Goal: Find specific page/section: Find specific page/section

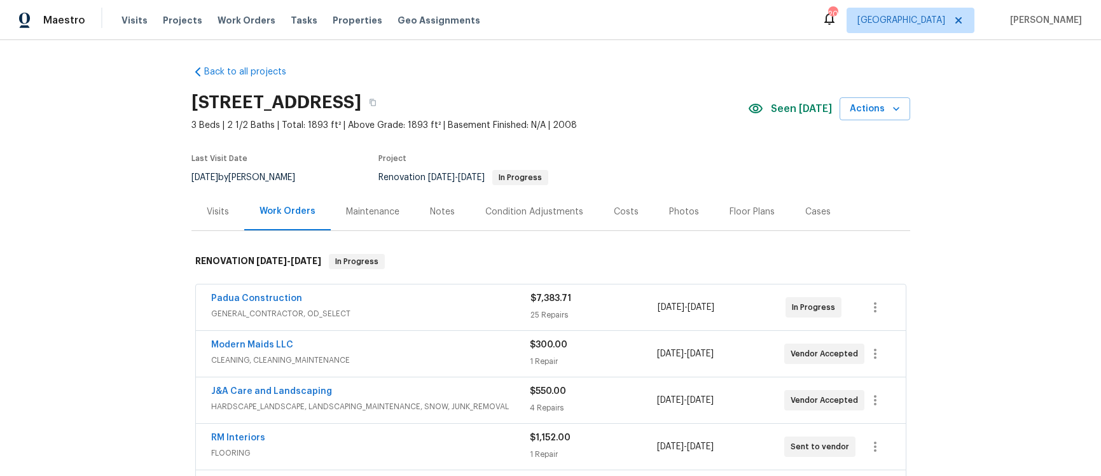
click at [367, 216] on div "Maintenance" at bounding box center [372, 211] width 53 height 13
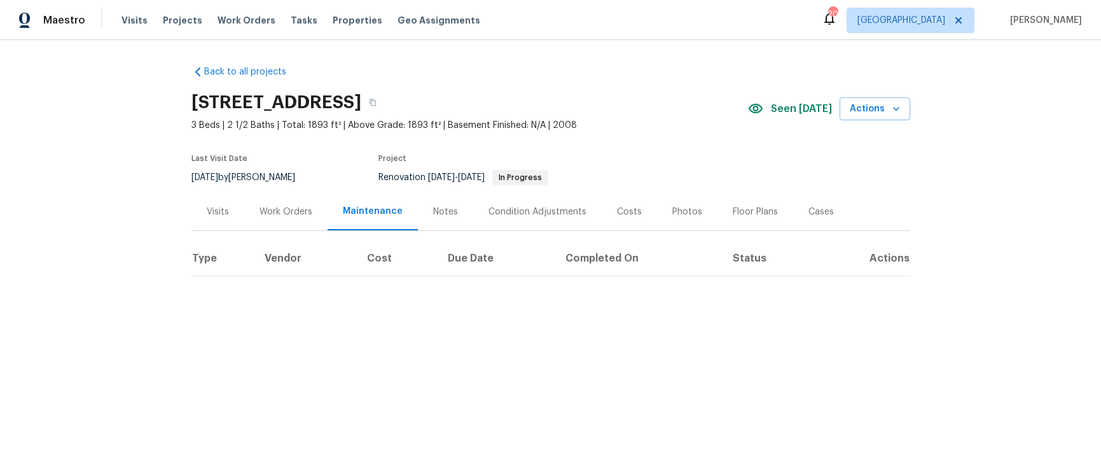
click at [433, 213] on div "Notes" at bounding box center [445, 211] width 25 height 13
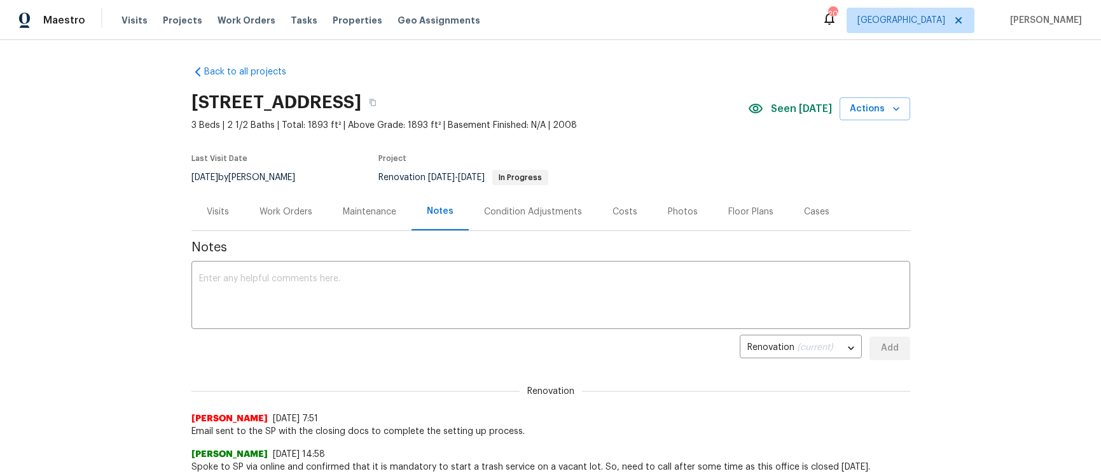
click at [680, 214] on div "Photos" at bounding box center [683, 211] width 30 height 13
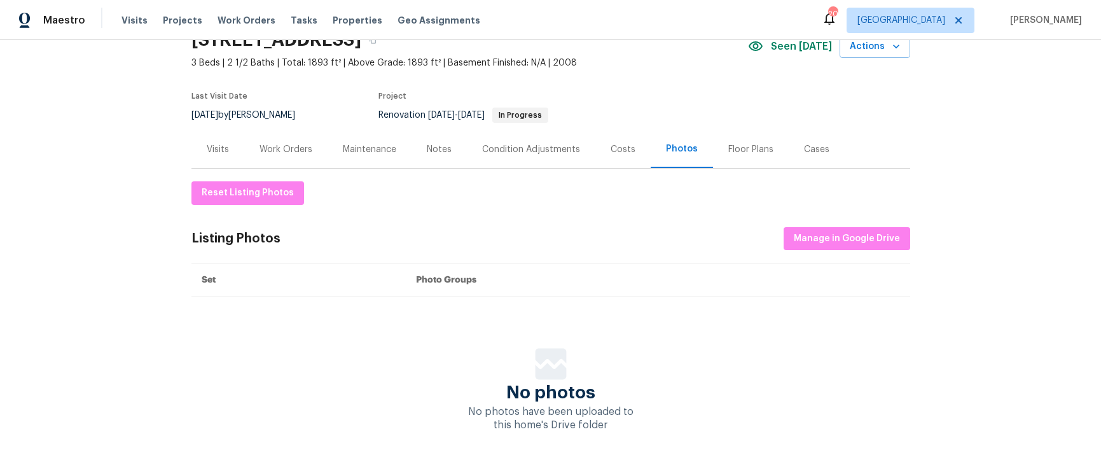
scroll to position [95, 0]
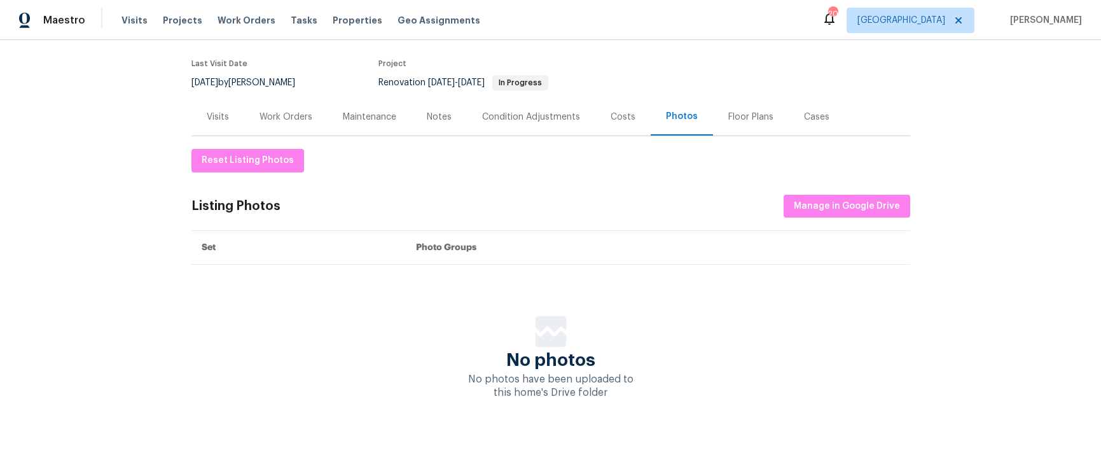
click at [612, 116] on div "Costs" at bounding box center [622, 117] width 25 height 13
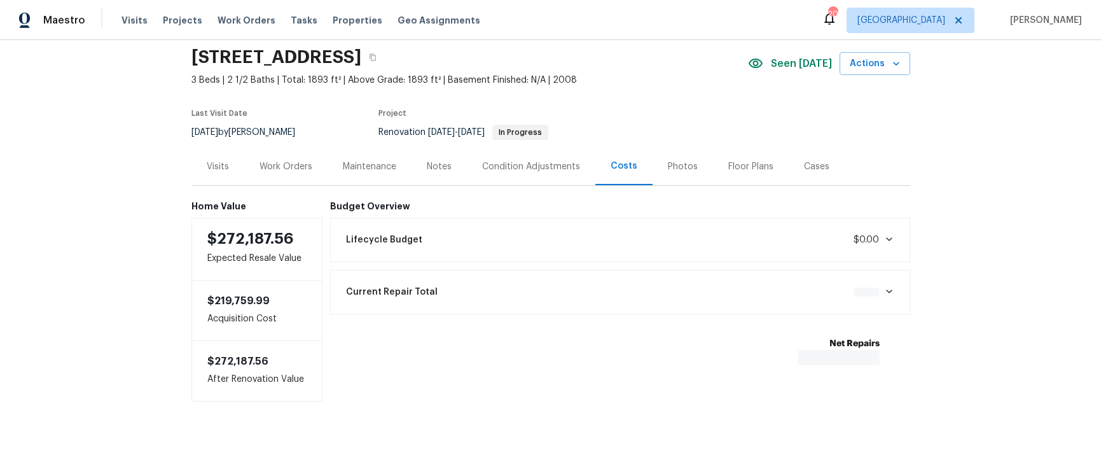
scroll to position [47, 0]
click at [508, 162] on div "Condition Adjustments" at bounding box center [531, 164] width 98 height 13
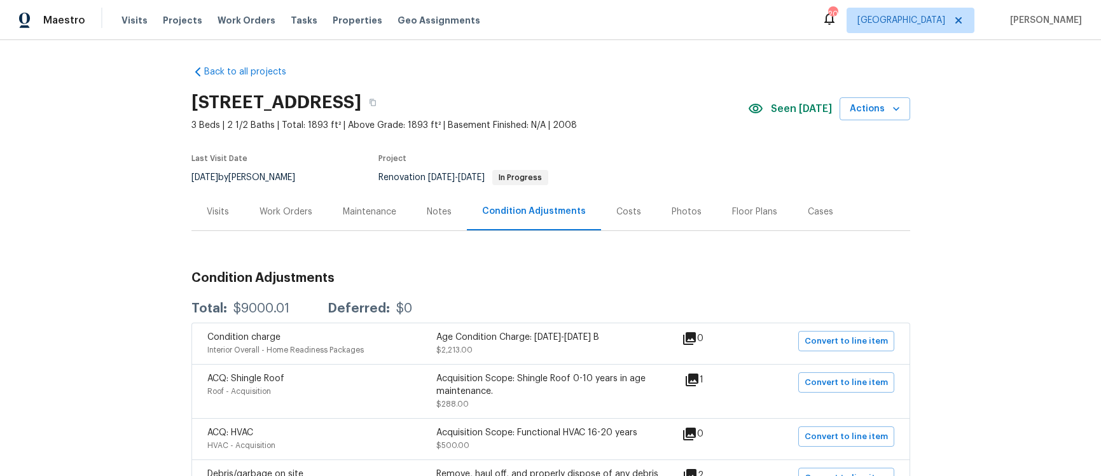
click at [434, 210] on div "Notes" at bounding box center [439, 211] width 25 height 13
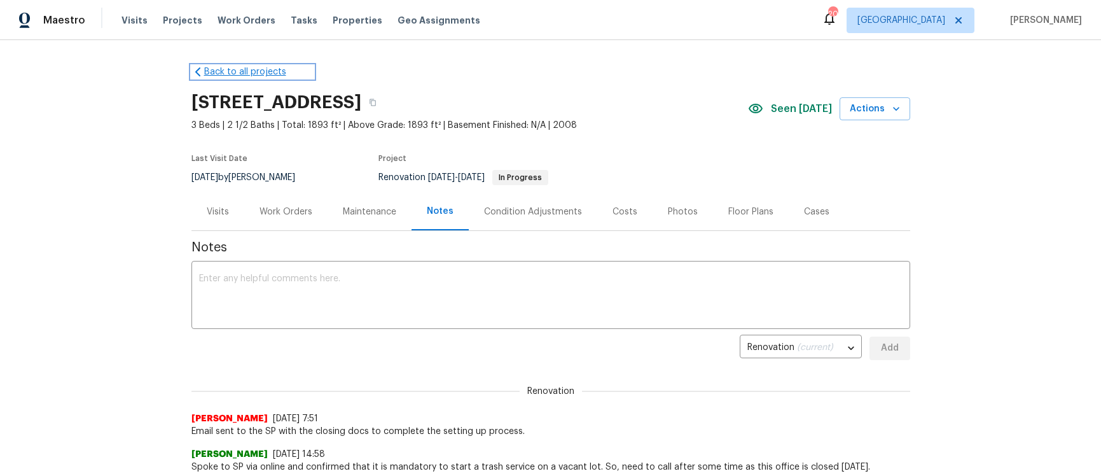
click at [210, 72] on link "Back to all projects" at bounding box center [252, 71] width 122 height 13
